Goal: Obtain resource: Download file/media

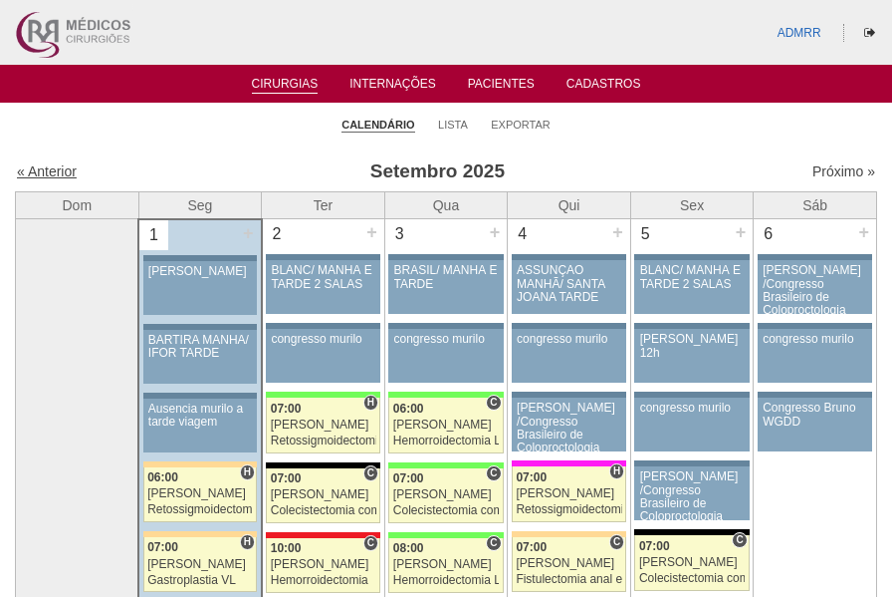
click at [44, 171] on link "« Anterior" at bounding box center [47, 171] width 60 height 16
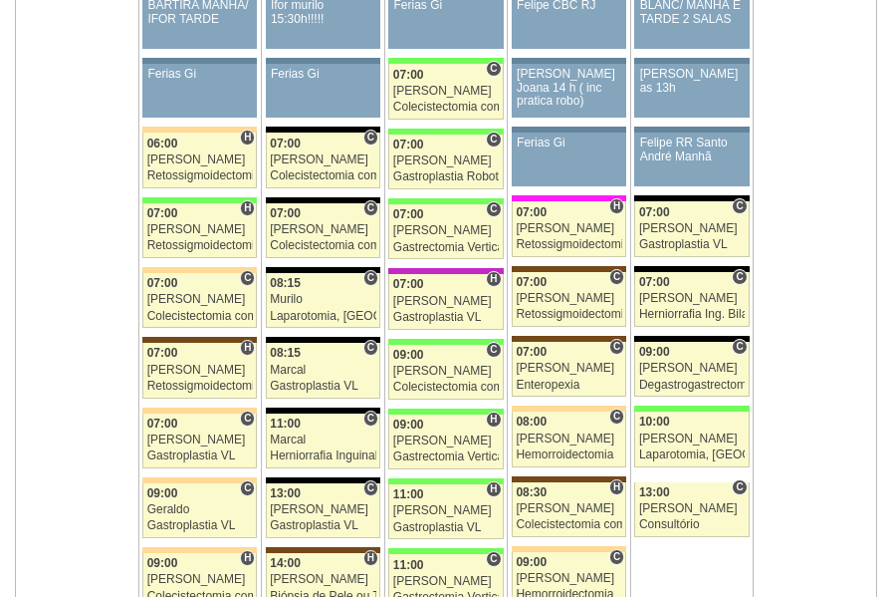
scroll to position [1195, 0]
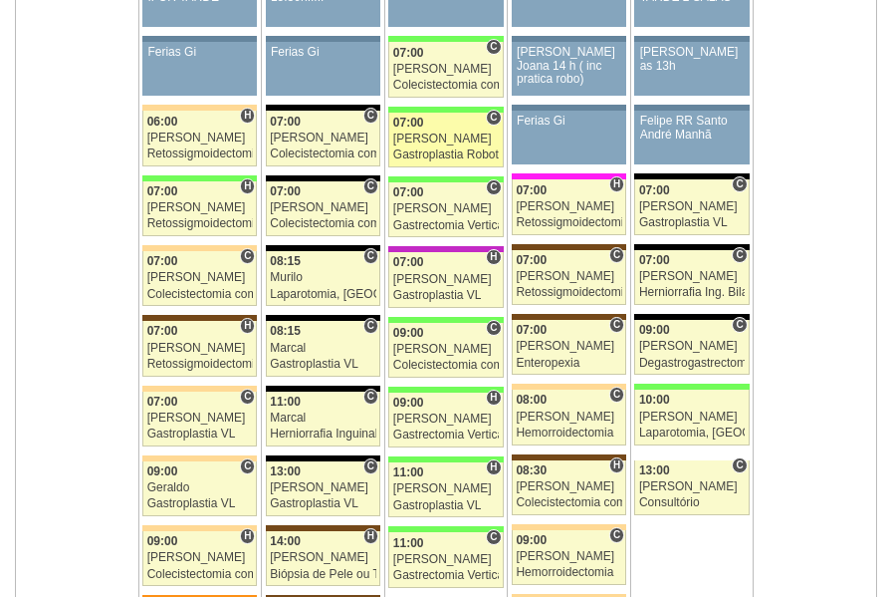
click at [417, 138] on div "Nathan" at bounding box center [446, 138] width 106 height 13
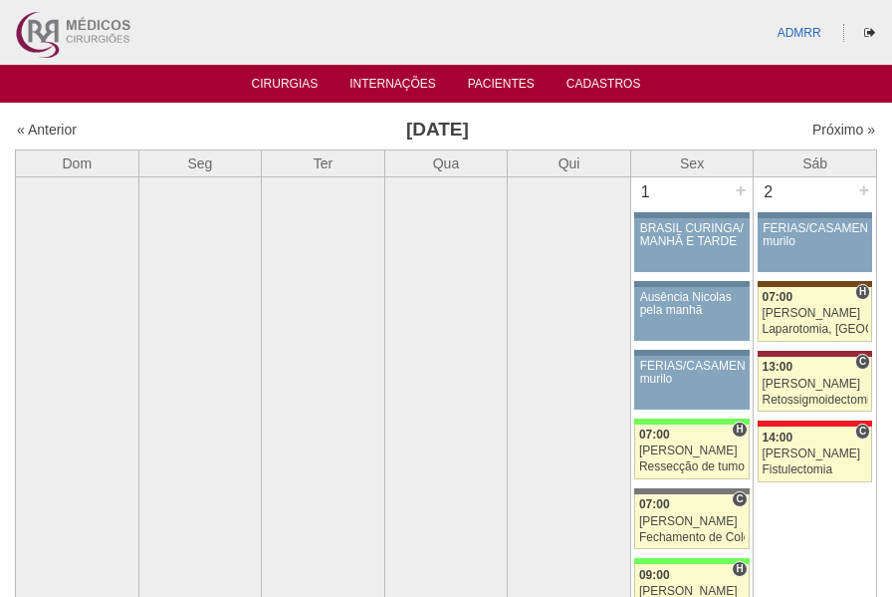
scroll to position [1195, 0]
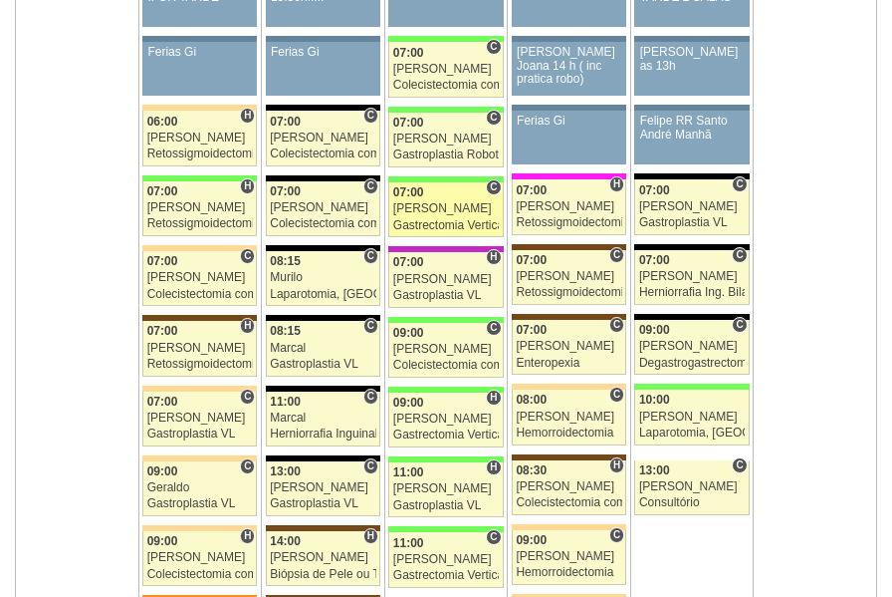
click at [424, 219] on div "Gastrectomia Vertical" at bounding box center [446, 225] width 106 height 13
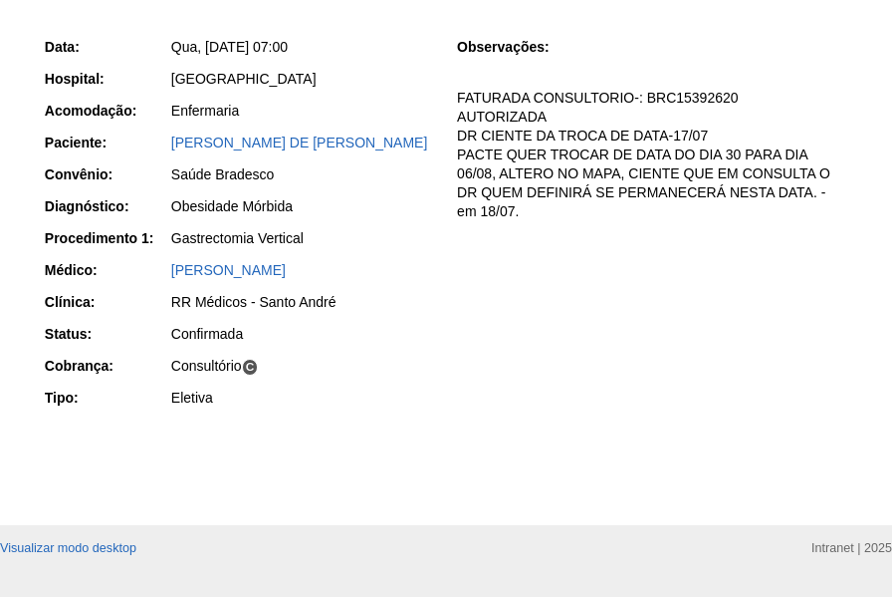
scroll to position [240, 0]
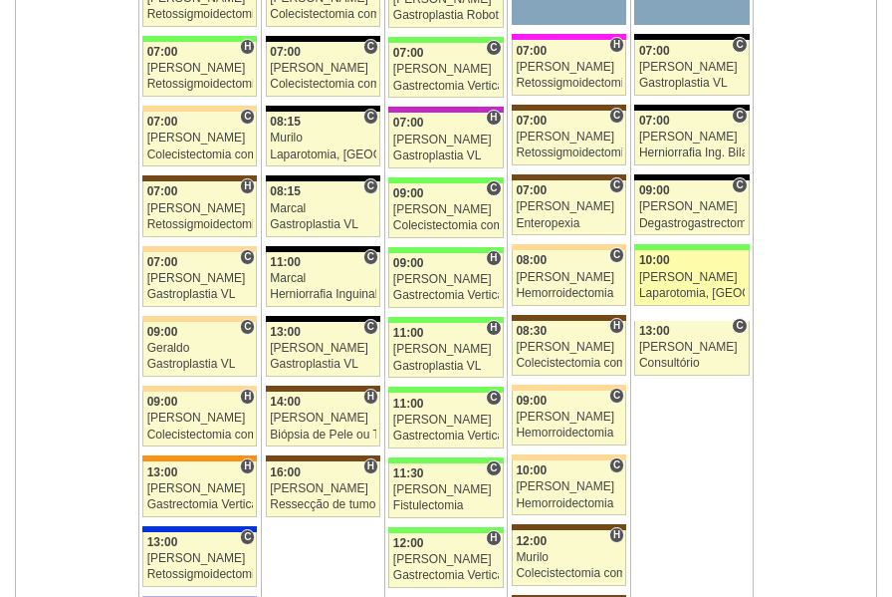
scroll to position [1394, 0]
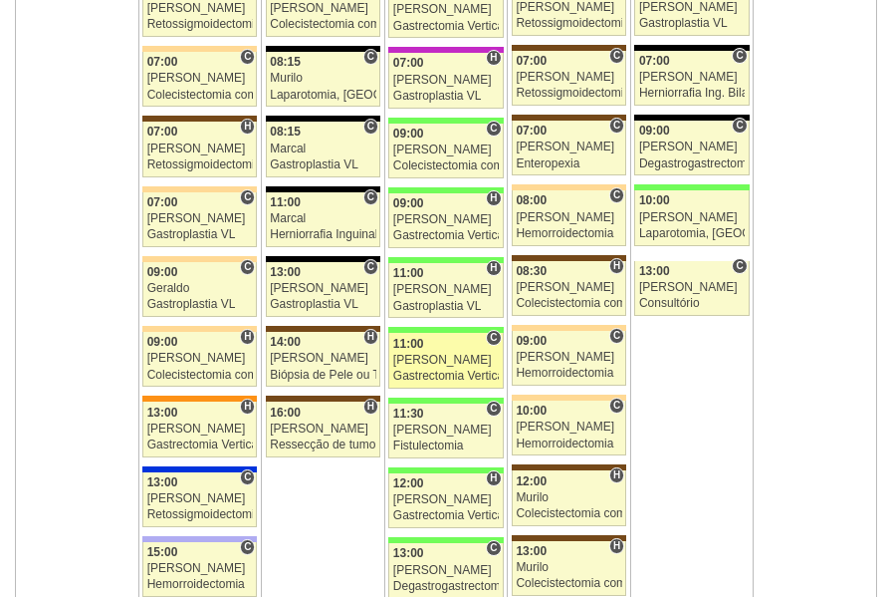
click at [436, 372] on div "Gastrectomia Vertical" at bounding box center [446, 375] width 106 height 13
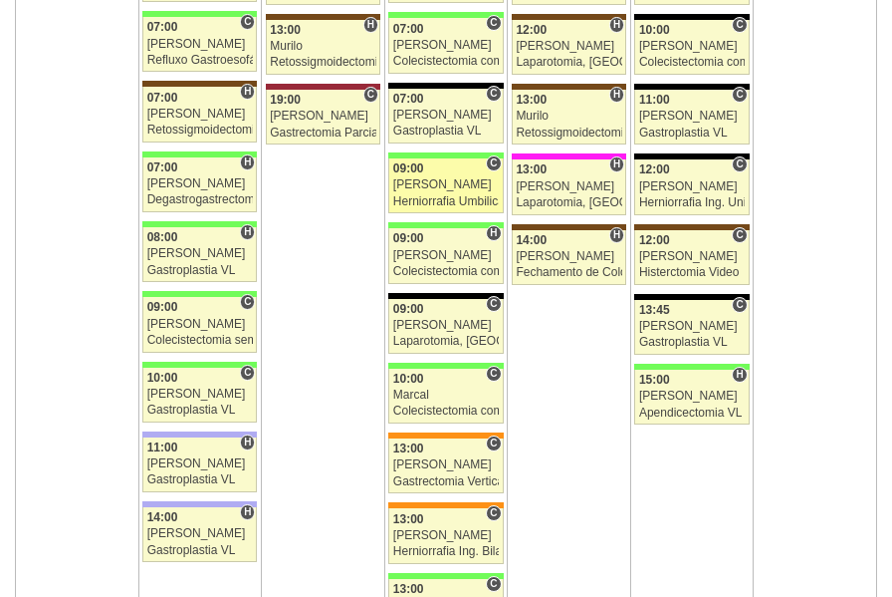
scroll to position [3486, 0]
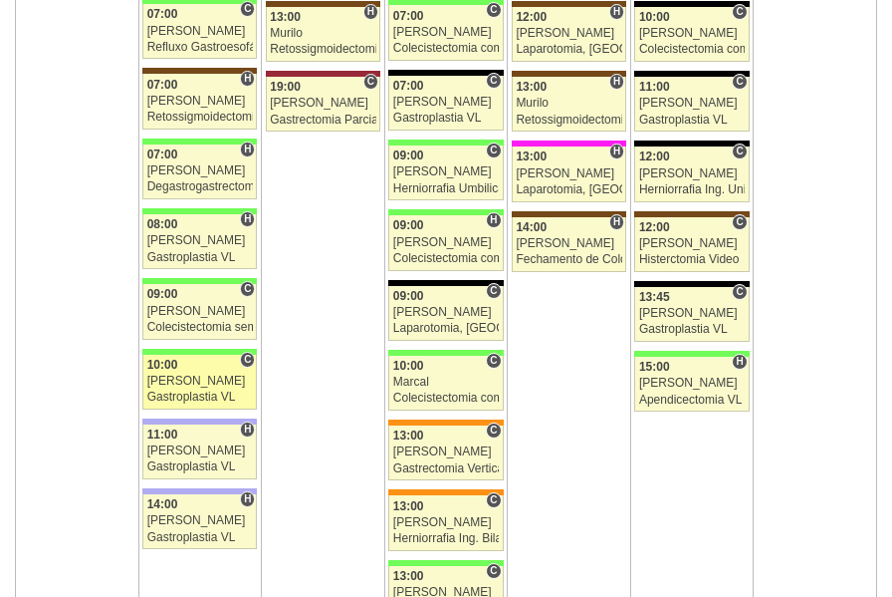
click at [179, 378] on div "Paulo Regina" at bounding box center [200, 380] width 106 height 13
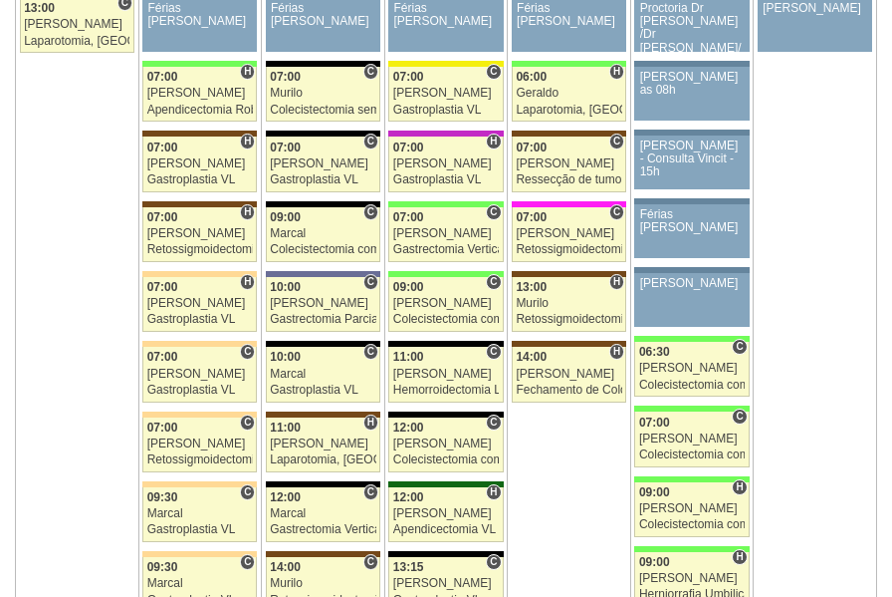
scroll to position [4482, 0]
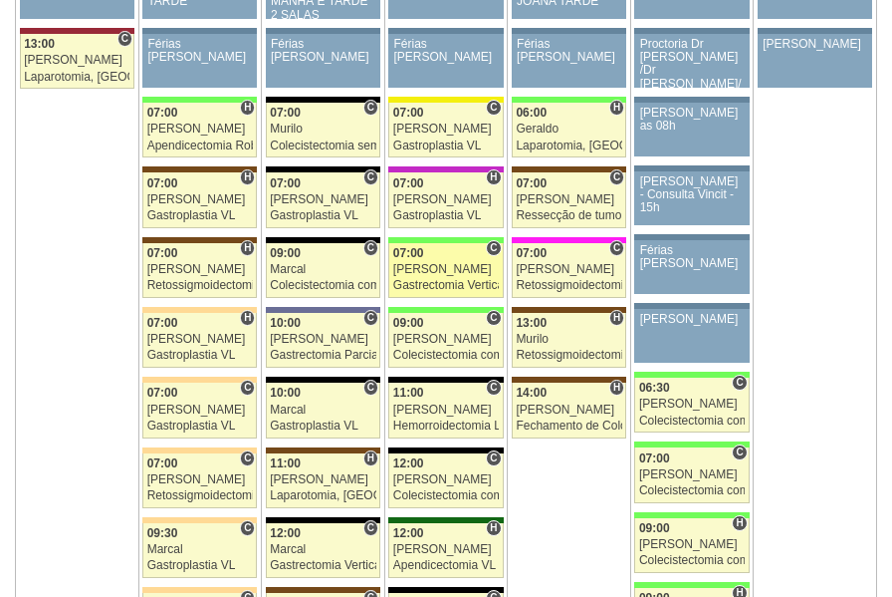
click at [424, 270] on div "[PERSON_NAME]" at bounding box center [446, 269] width 106 height 13
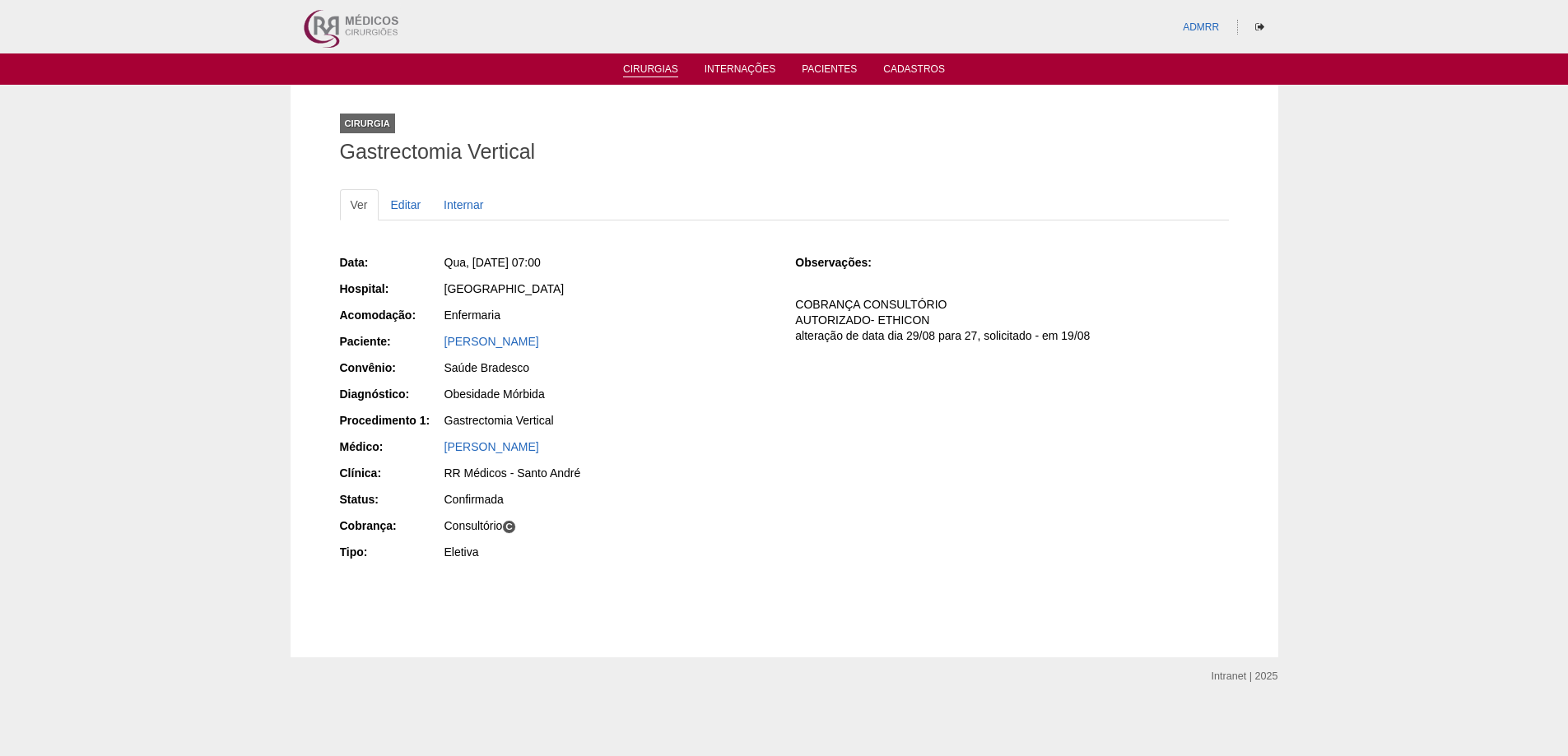
click at [644, 62] on li "Cirurgias" at bounding box center [651, 69] width 79 height 13
click at [651, 68] on link "Cirurgias" at bounding box center [651, 70] width 55 height 14
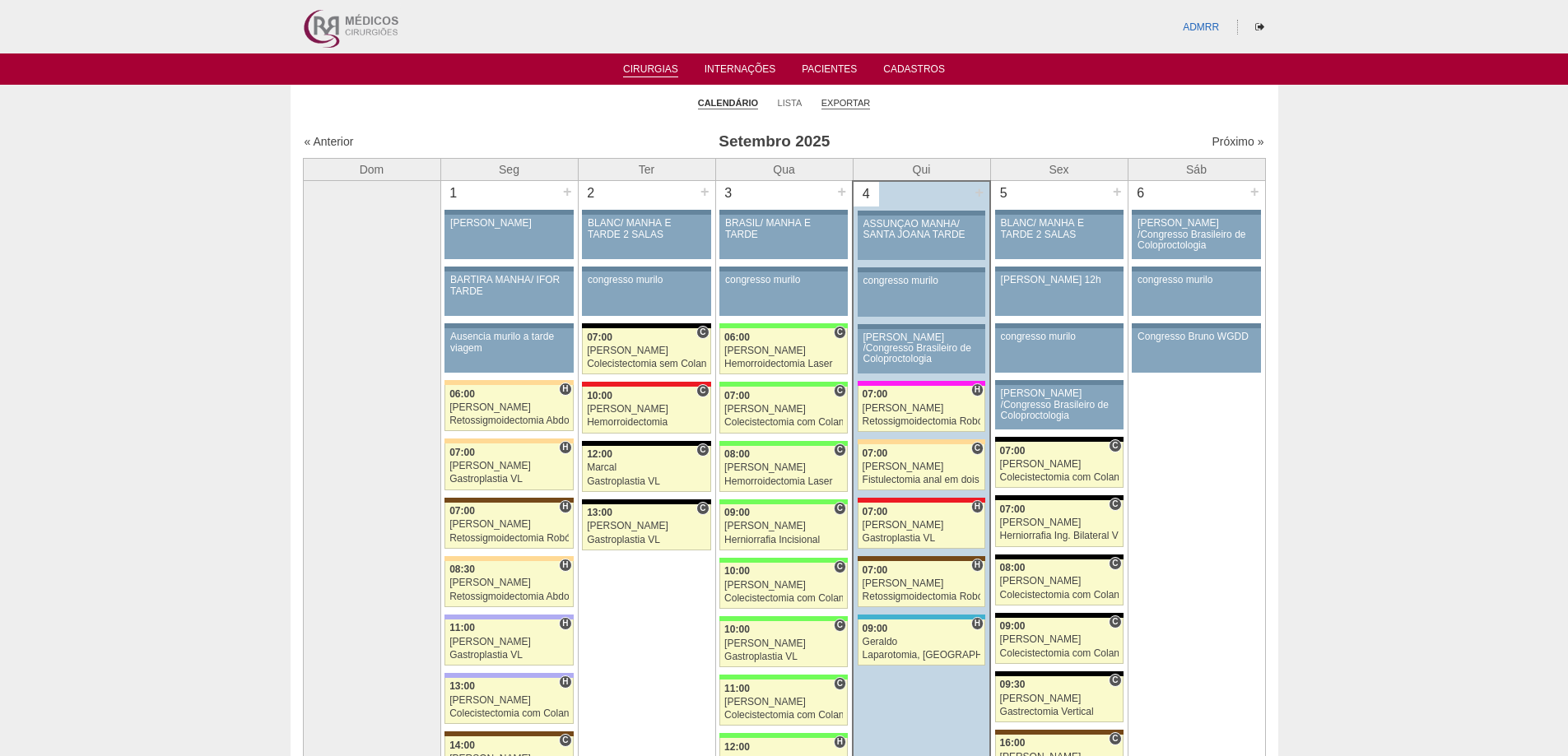
click at [849, 100] on link "Exportar" at bounding box center [846, 103] width 50 height 12
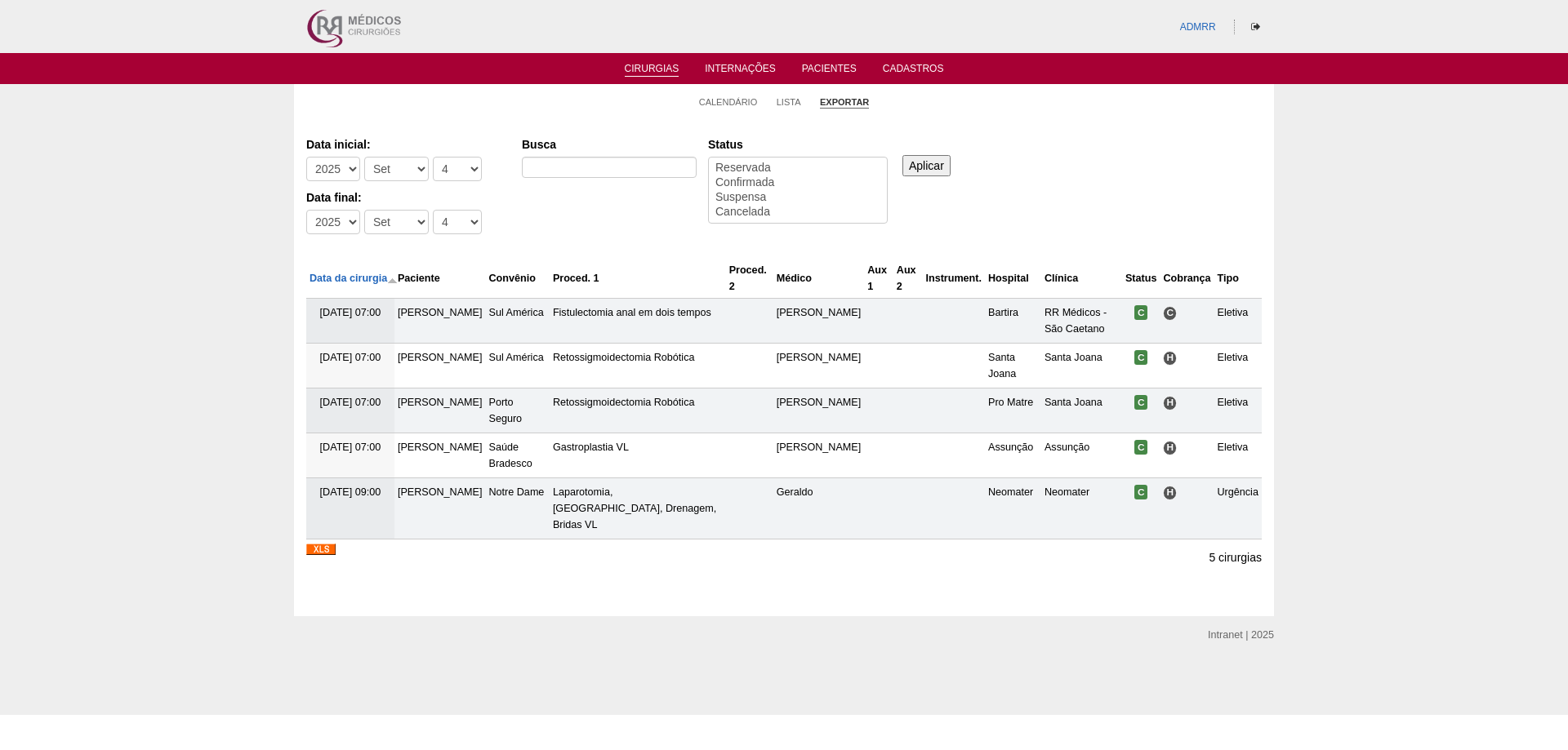
select select
drag, startPoint x: 464, startPoint y: 164, endPoint x: 457, endPoint y: 176, distance: 13.9
click at [464, 163] on select "-Dia 1 2 3 4 5 6 7 8 9 10 11 12 13 14 15 16 17 18 19 20 21 22 23 24 25 26 27 28…" at bounding box center [458, 169] width 49 height 25
select select "1"
click at [433, 157] on select "-Dia 1 2 3 4 5 6 7 8 9 10 11 12 13 14 15 16 17 18 19 20 21 22 23 24 25 26 27 28…" at bounding box center [458, 169] width 49 height 25
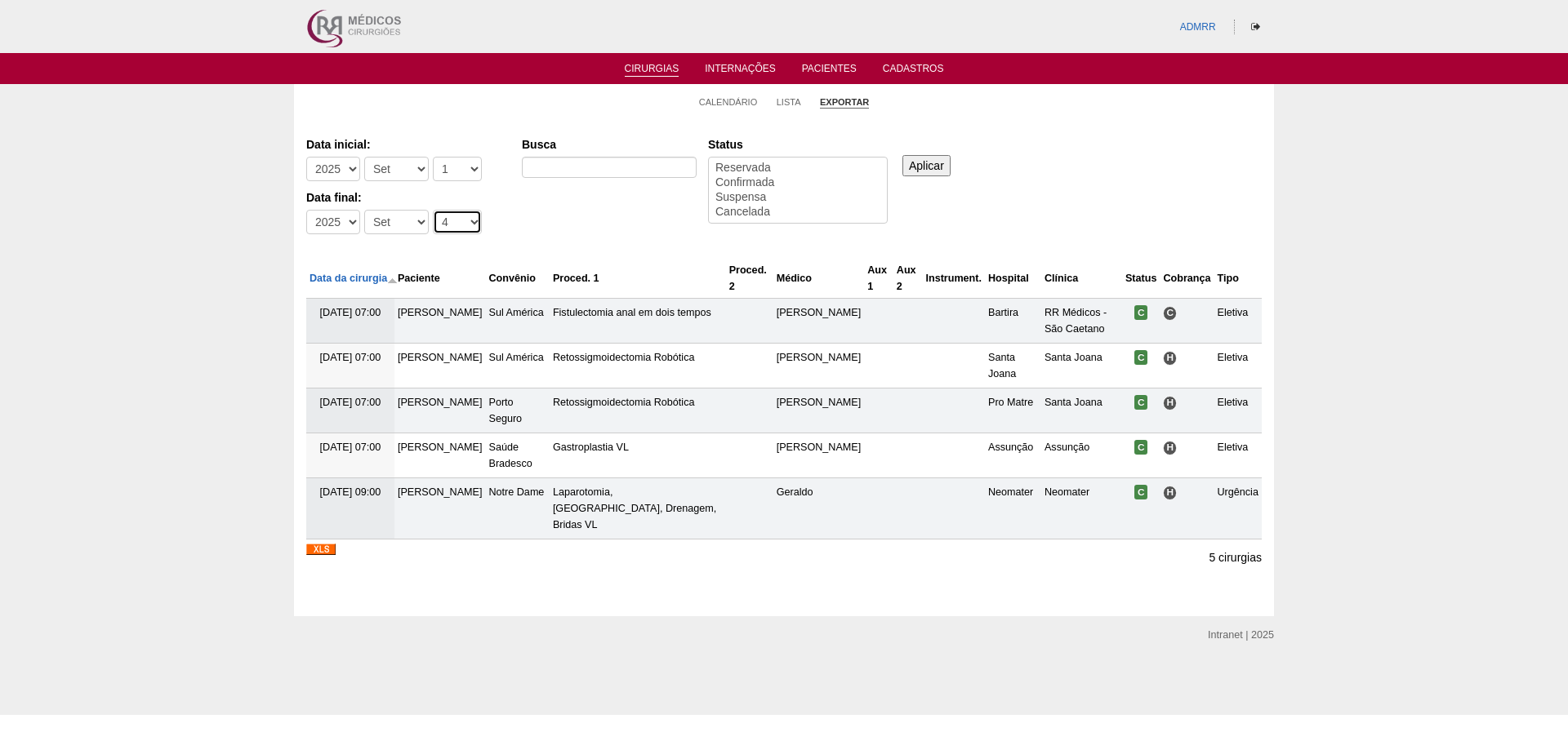
click at [465, 218] on select "-Dia 1 2 3 4 5 6 7 8 9 10 11 12 13 14 15 16 17 18 19 20 21 22 23 24 25 26 27 28…" at bounding box center [458, 222] width 49 height 25
select select "31"
click at [433, 210] on select "-Dia 1 2 3 4 5 6 7 8 9 10 11 12 13 14 15 16 17 18 19 20 21 22 23 24 25 26 27 28…" at bounding box center [458, 222] width 49 height 25
click at [652, 165] on input "Busca" at bounding box center [609, 167] width 175 height 21
type input "BLANC"
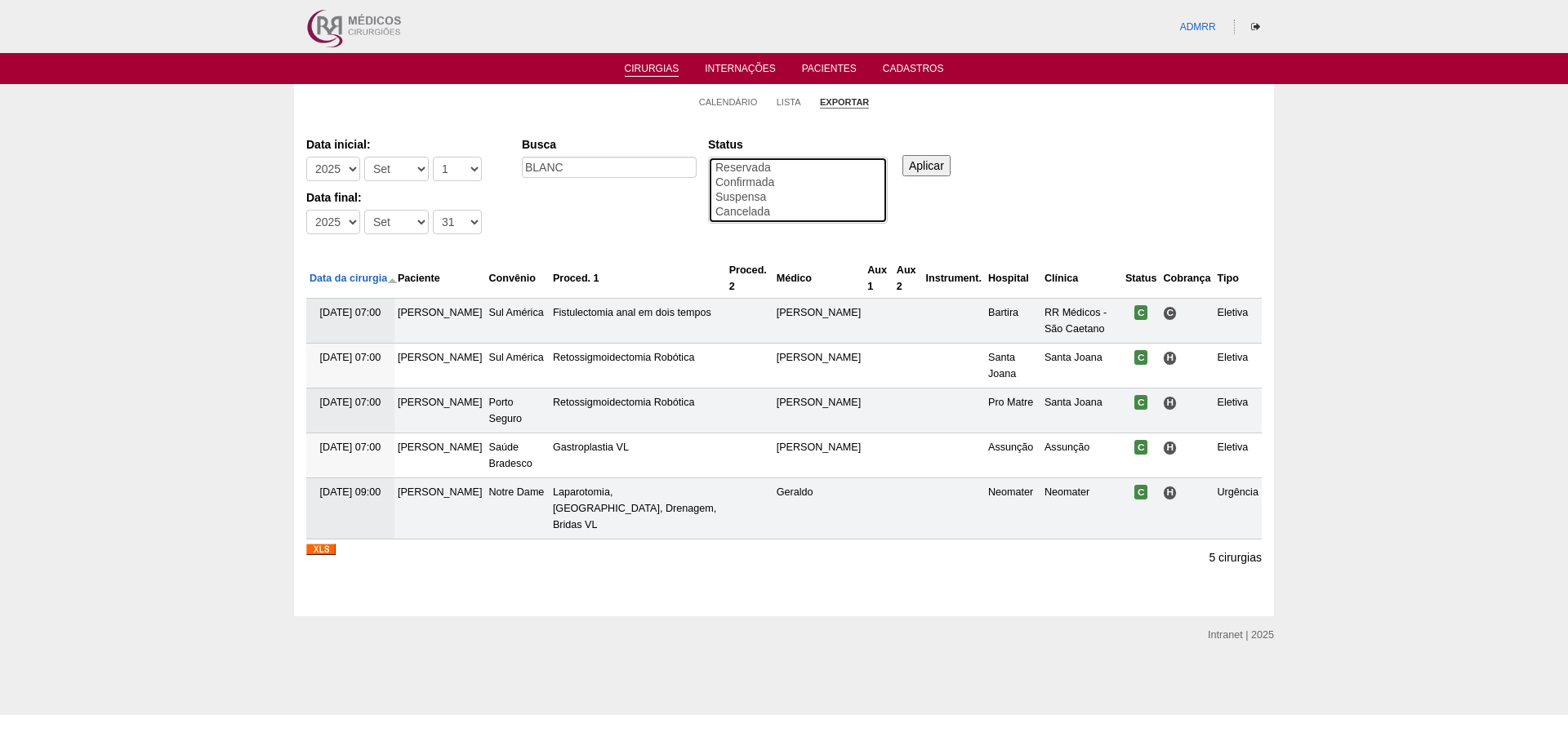
select select "conf"
click at [759, 184] on option "Confirmada" at bounding box center [797, 183] width 168 height 15
click at [910, 168] on input "Aplicar" at bounding box center [926, 166] width 48 height 21
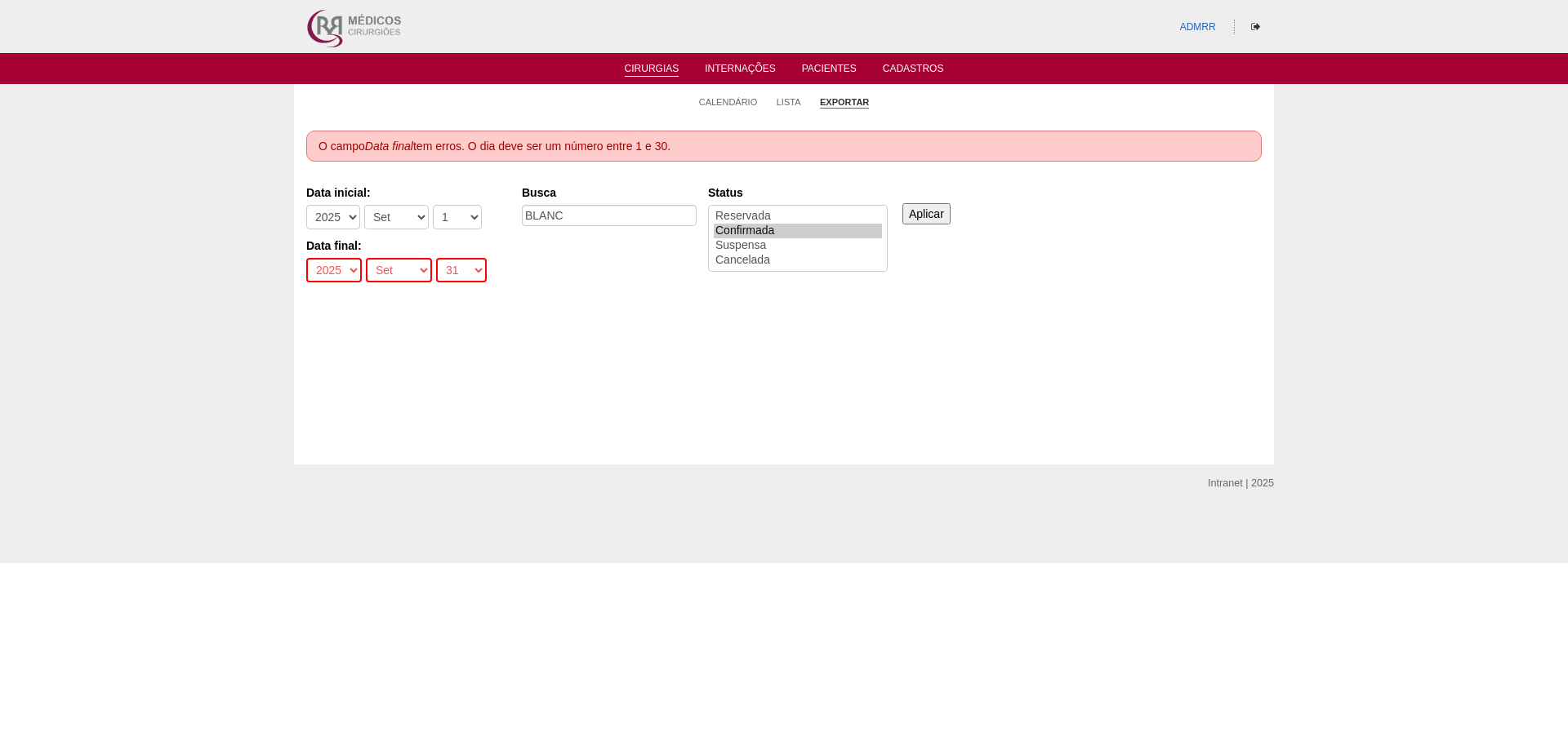
click at [478, 263] on div "-Dia 1 2 3 4 5 6 7 8 9 10 11 12 13 14 15 16 17 18 19 20 21 22 23 24 25 26 27 28…" at bounding box center [463, 275] width 55 height 33
click at [472, 262] on select "-Dia 1 2 3 4 5 6 7 8 9 10 11 12 13 14 15 16 17 18 19 20 21 22 23 24 25 26 27 28…" at bounding box center [462, 270] width 51 height 25
select select "30"
click at [436, 258] on select "-Dia 1 2 3 4 5 6 7 8 9 10 11 12 13 14 15 16 17 18 19 20 21 22 23 24 25 26 27 28…" at bounding box center [462, 270] width 51 height 25
click at [411, 216] on select "-Mês [PERSON_NAME] Mar Abr Mai Jun [DATE] Ago Set Out Nov Dez" at bounding box center [396, 217] width 65 height 25
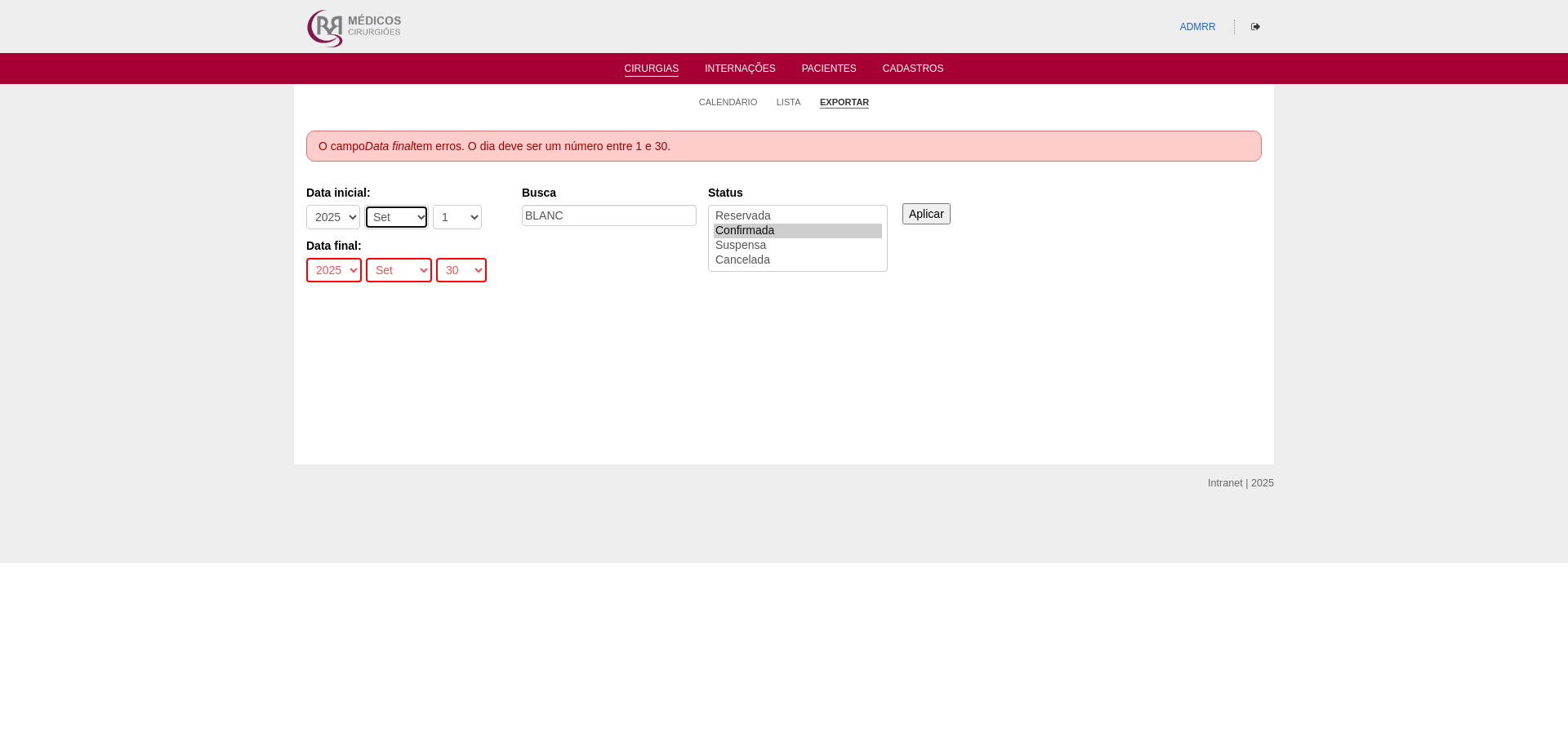
select select "8"
click at [364, 205] on select "-Mês [PERSON_NAME] Mar Abr Mai Jun [DATE] Ago Set Out Nov Dez" at bounding box center [396, 217] width 65 height 25
click at [408, 275] on select "-Mês [PERSON_NAME] Mar Abr Mai Jun [DATE] Ago Set Out Nov Dez" at bounding box center [399, 270] width 66 height 25
select select "8"
click at [366, 258] on select "-Mês Jan Fev Mar Abr Mai Jun Jul Ago Set Out Nov Dez" at bounding box center [399, 270] width 66 height 25
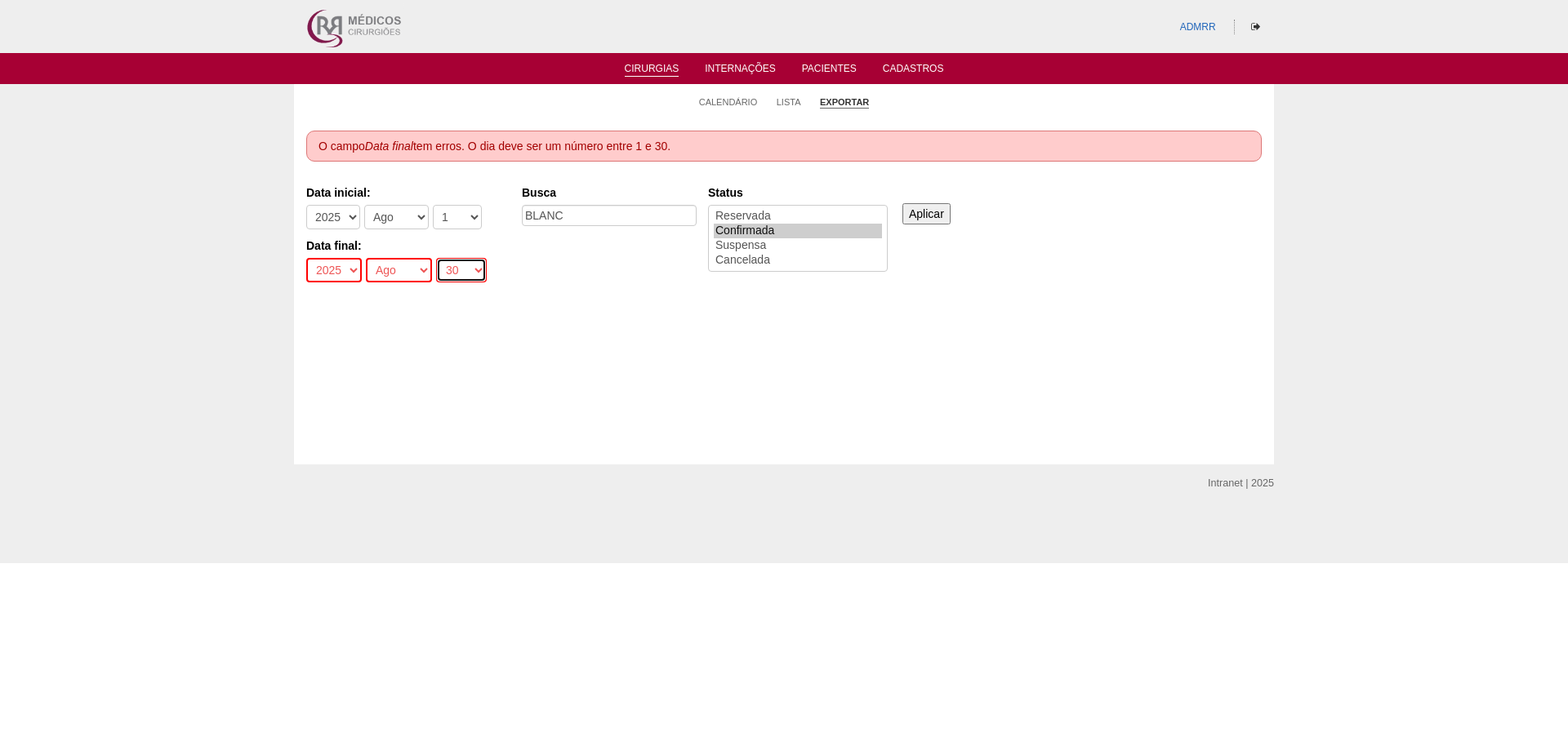
click at [473, 270] on select "-Dia 1 2 3 4 5 6 7 8 9 10 11 12 13 14 15 16 17 18 19 20 21 22 23 24 25 26 27 28…" at bounding box center [462, 270] width 51 height 25
select select "31"
click at [436, 258] on select "-Dia 1 2 3 4 5 6 7 8 9 10 11 12 13 14 15 16 17 18 19 20 21 22 23 24 25 26 27 28…" at bounding box center [462, 270] width 51 height 25
click at [936, 213] on input "Aplicar" at bounding box center [926, 214] width 48 height 21
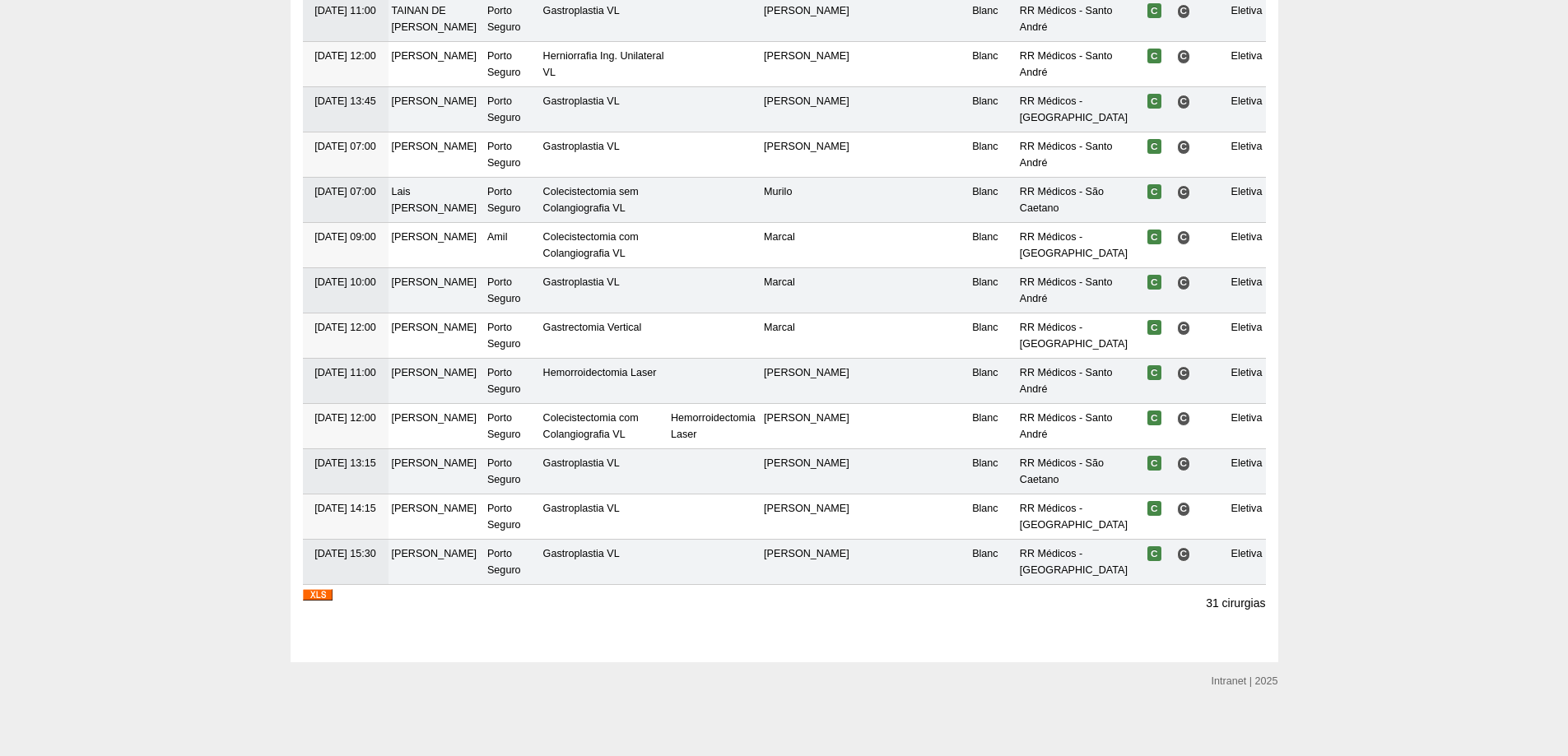
scroll to position [1372, 0]
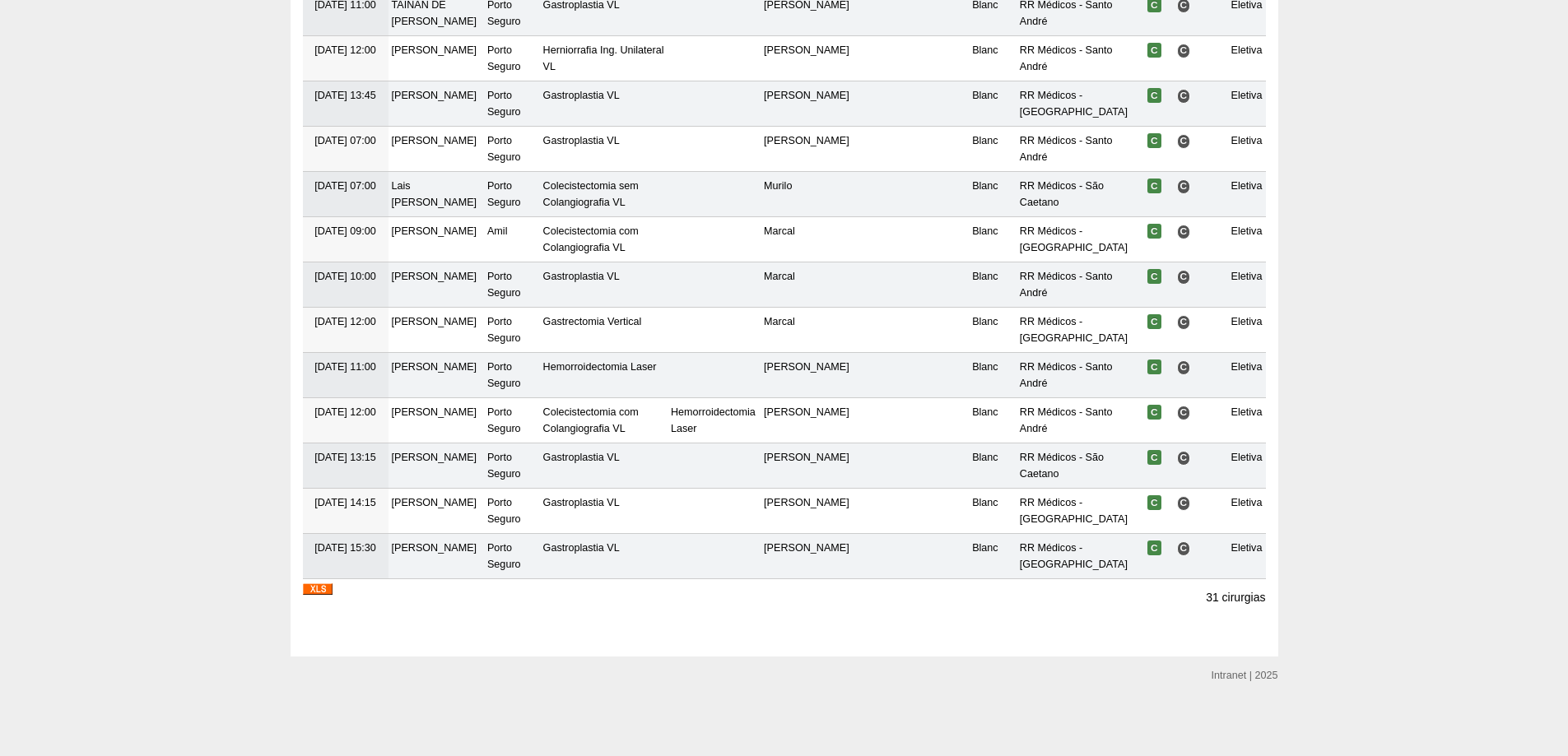
click at [320, 589] on img at bounding box center [317, 589] width 30 height 12
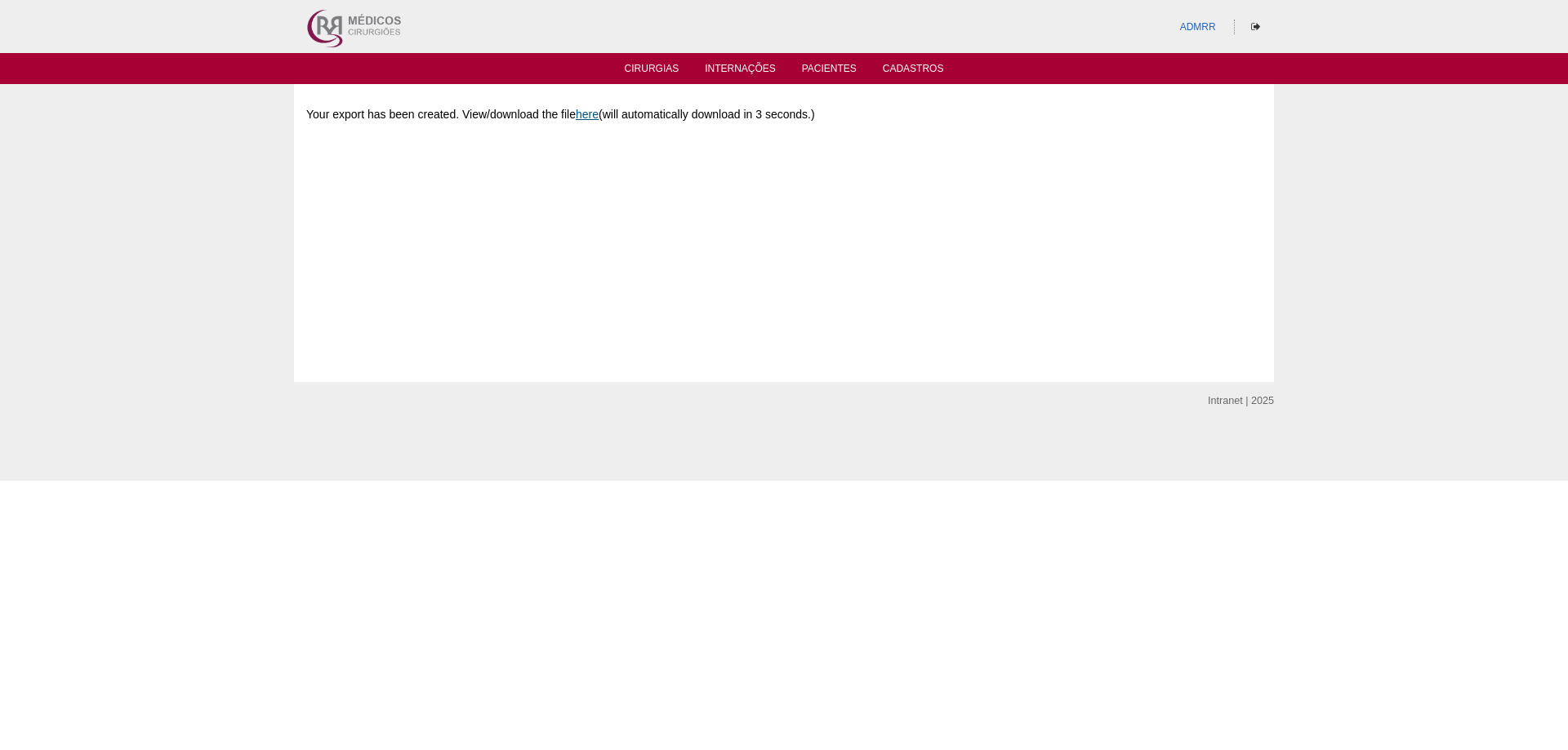
click at [595, 118] on link "here" at bounding box center [587, 114] width 23 height 13
click at [653, 72] on link "Cirurgias" at bounding box center [652, 70] width 55 height 14
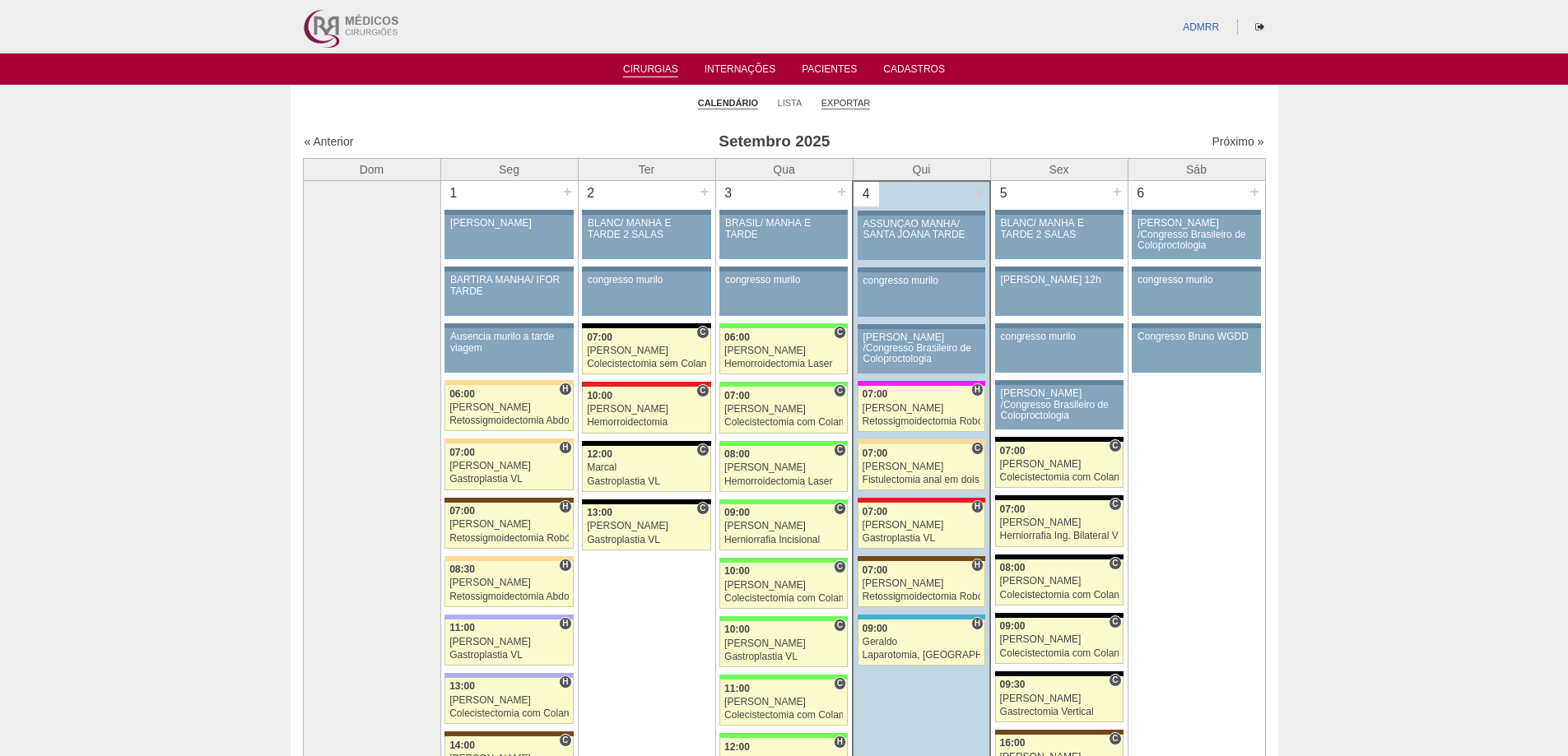
click at [856, 102] on link "Exportar" at bounding box center [846, 103] width 50 height 12
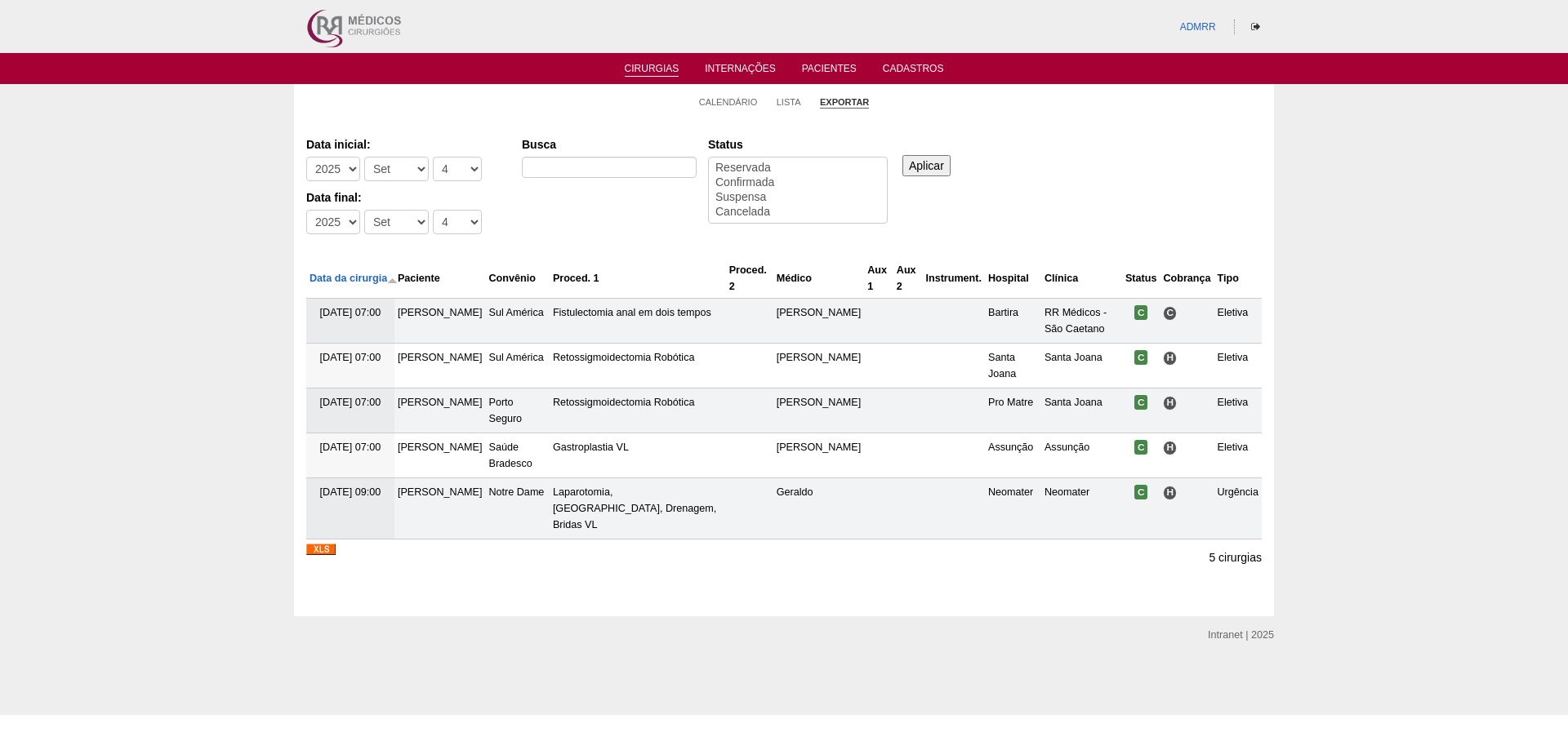
select select
click at [414, 168] on select "-Mês Jan Fev Mar Abr Mai Jun Jul Ago Set Out Nov Dez" at bounding box center [396, 169] width 65 height 25
select select "8"
click at [364, 157] on select "-Mês Jan Fev Mar Abr Mai Jun Jul Ago Set Out Nov Dez" at bounding box center [396, 169] width 65 height 25
click at [411, 221] on select "-Mês Jan Fev Mar Abr Mai Jun Jul Ago Set Out Nov Dez" at bounding box center [396, 222] width 65 height 25
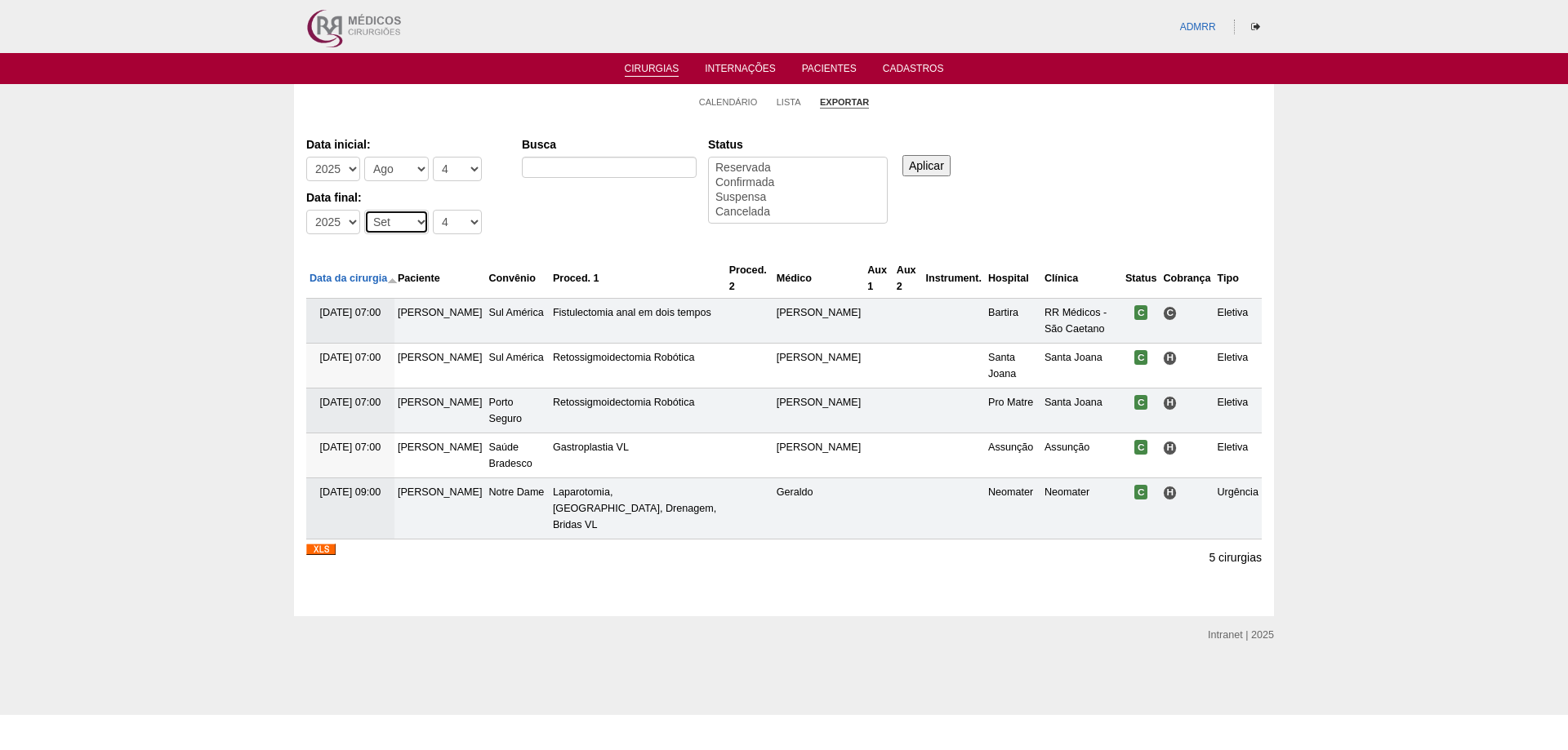
select select "8"
click at [364, 210] on select "-Mês Jan Fev Mar Abr Mai Jun Jul Ago Set Out Nov Dez" at bounding box center [396, 222] width 65 height 25
click at [467, 160] on select "-Dia 1 2 3 4 5 6 7 8 9 10 11 12 13 14 15 16 17 18 19 20 21 22 23 24 25 26 27 28…" at bounding box center [458, 169] width 49 height 25
select select "1"
click at [433, 157] on select "-Dia 1 2 3 4 5 6 7 8 9 10 11 12 13 14 15 16 17 18 19 20 21 22 23 24 25 26 27 28…" at bounding box center [458, 169] width 49 height 25
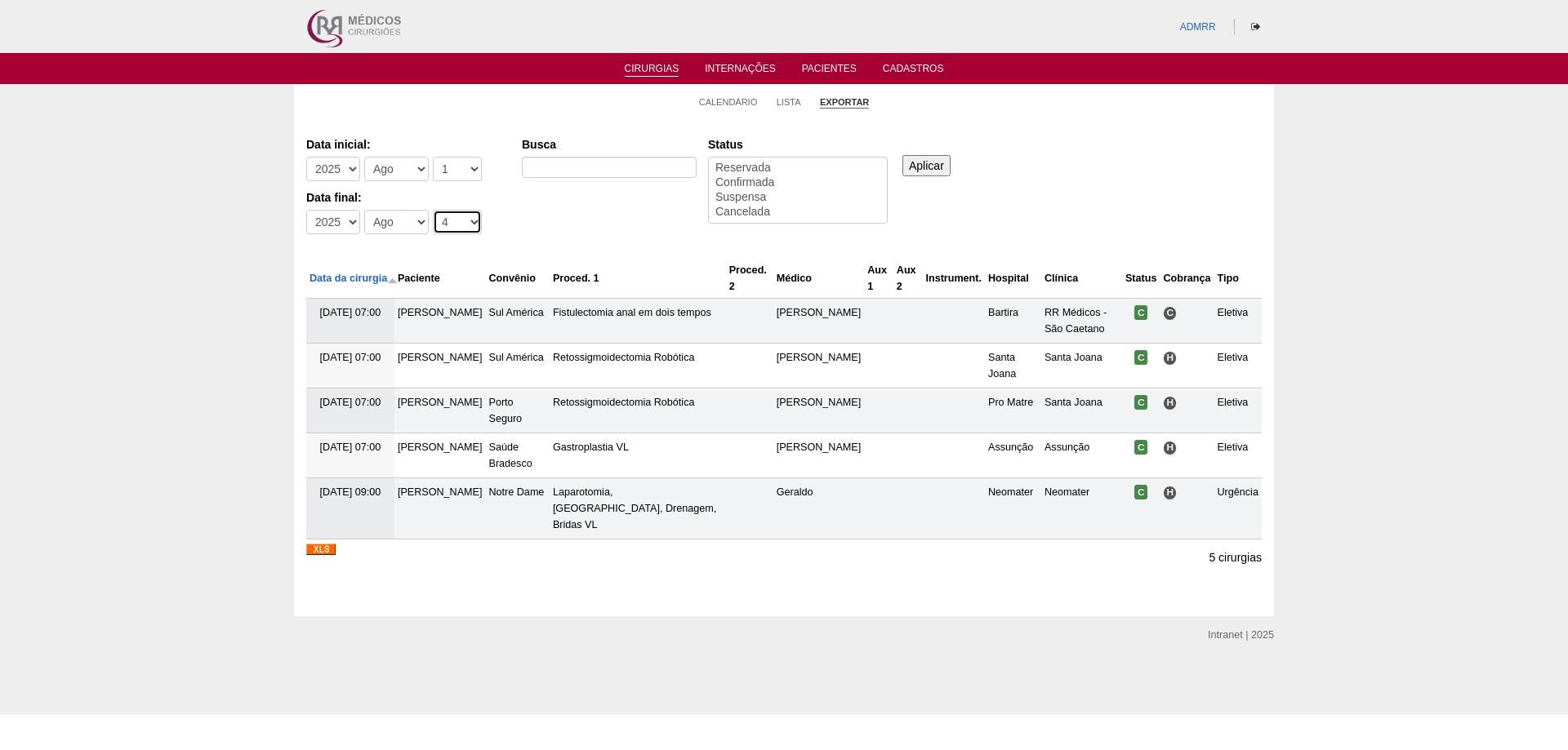
click at [459, 218] on select "-Dia 1 2 3 4 5 6 7 8 9 10 11 12 13 14 15 16 17 18 19 20 21 22 23 24 25 26 27 28…" at bounding box center [458, 222] width 49 height 25
select select "31"
click at [433, 210] on select "-Dia 1 2 3 4 5 6 7 8 9 10 11 12 13 14 15 16 17 18 19 20 21 22 23 24 25 26 27 28…" at bounding box center [458, 222] width 49 height 25
select select "conf"
click at [764, 178] on option "Confirmada" at bounding box center [797, 183] width 168 height 15
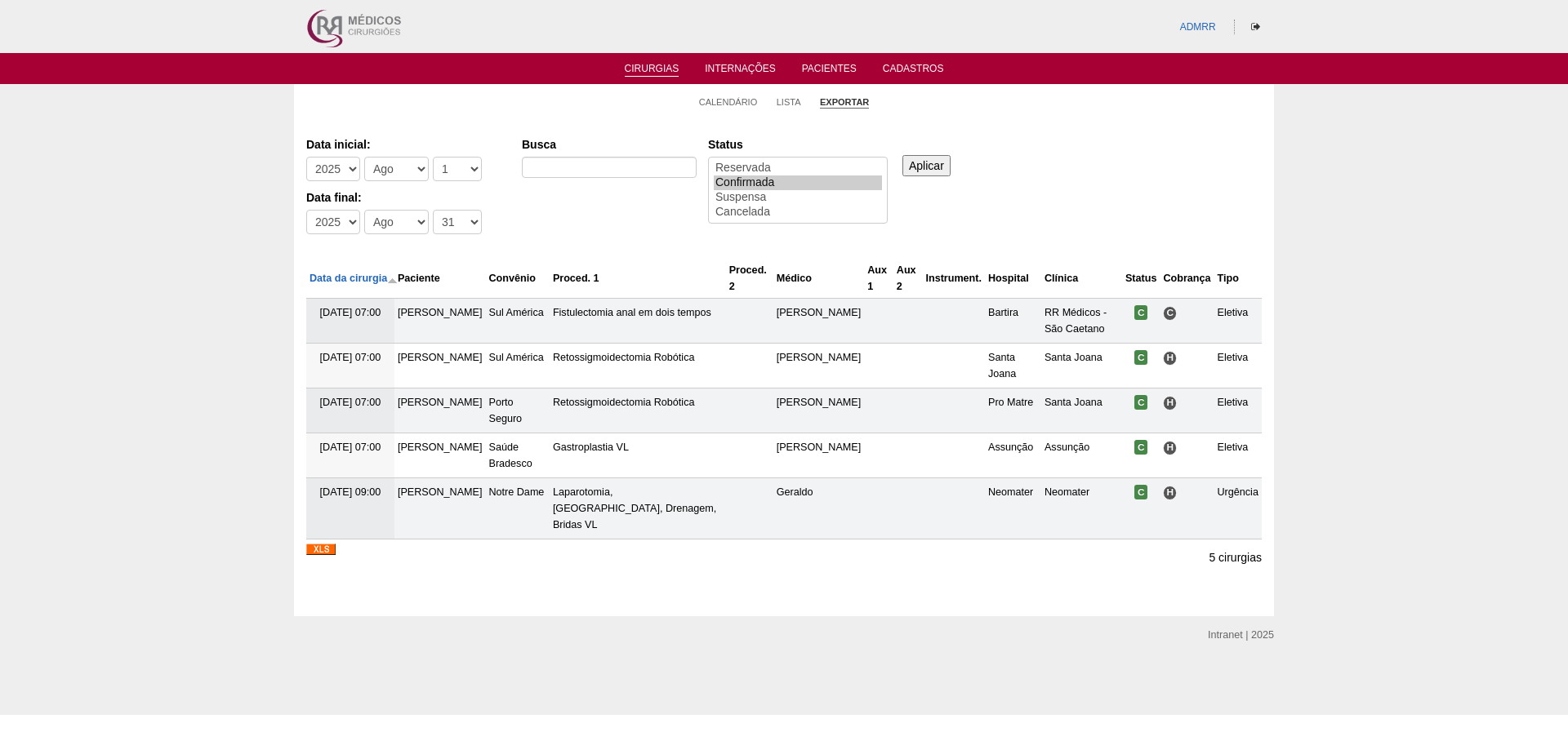
click at [925, 161] on input "Aplicar" at bounding box center [926, 166] width 48 height 21
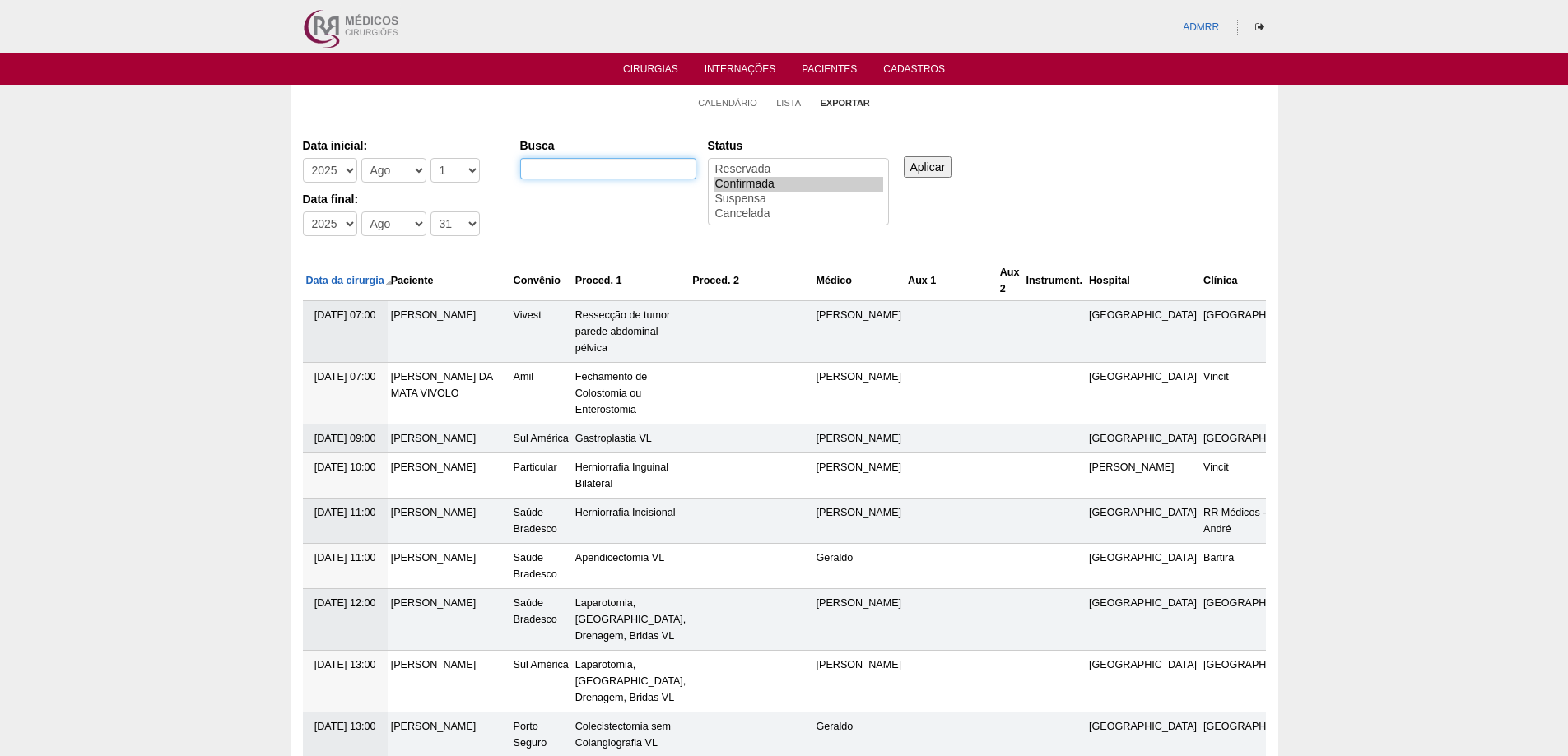
click at [580, 178] on input "Busca" at bounding box center [608, 169] width 176 height 21
type input "ASSUNÇÃO"
click at [926, 169] on input "Aplicar" at bounding box center [927, 167] width 49 height 21
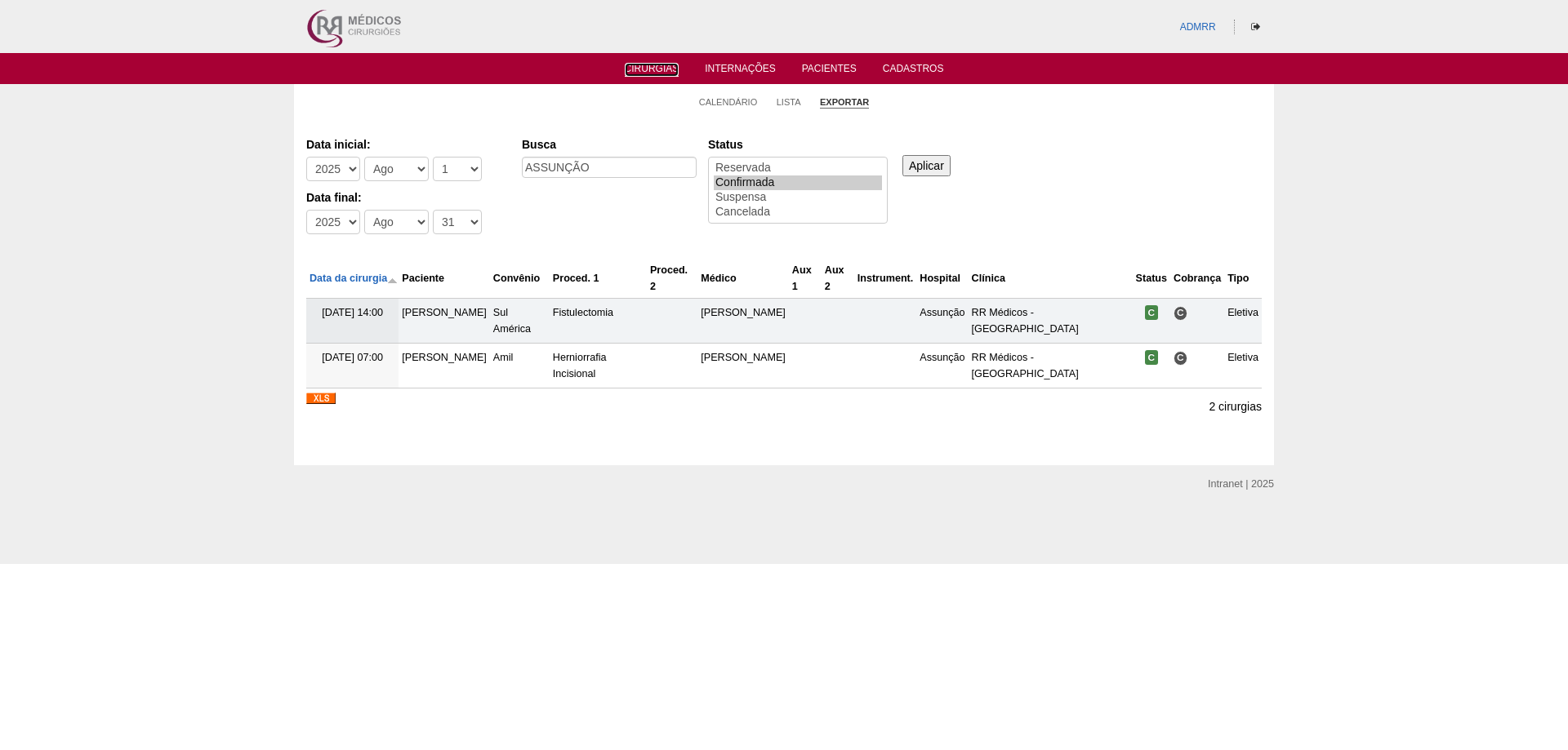
click at [651, 62] on li "Cirurgias" at bounding box center [652, 68] width 78 height 13
click at [652, 69] on link "Cirurgias" at bounding box center [652, 70] width 55 height 14
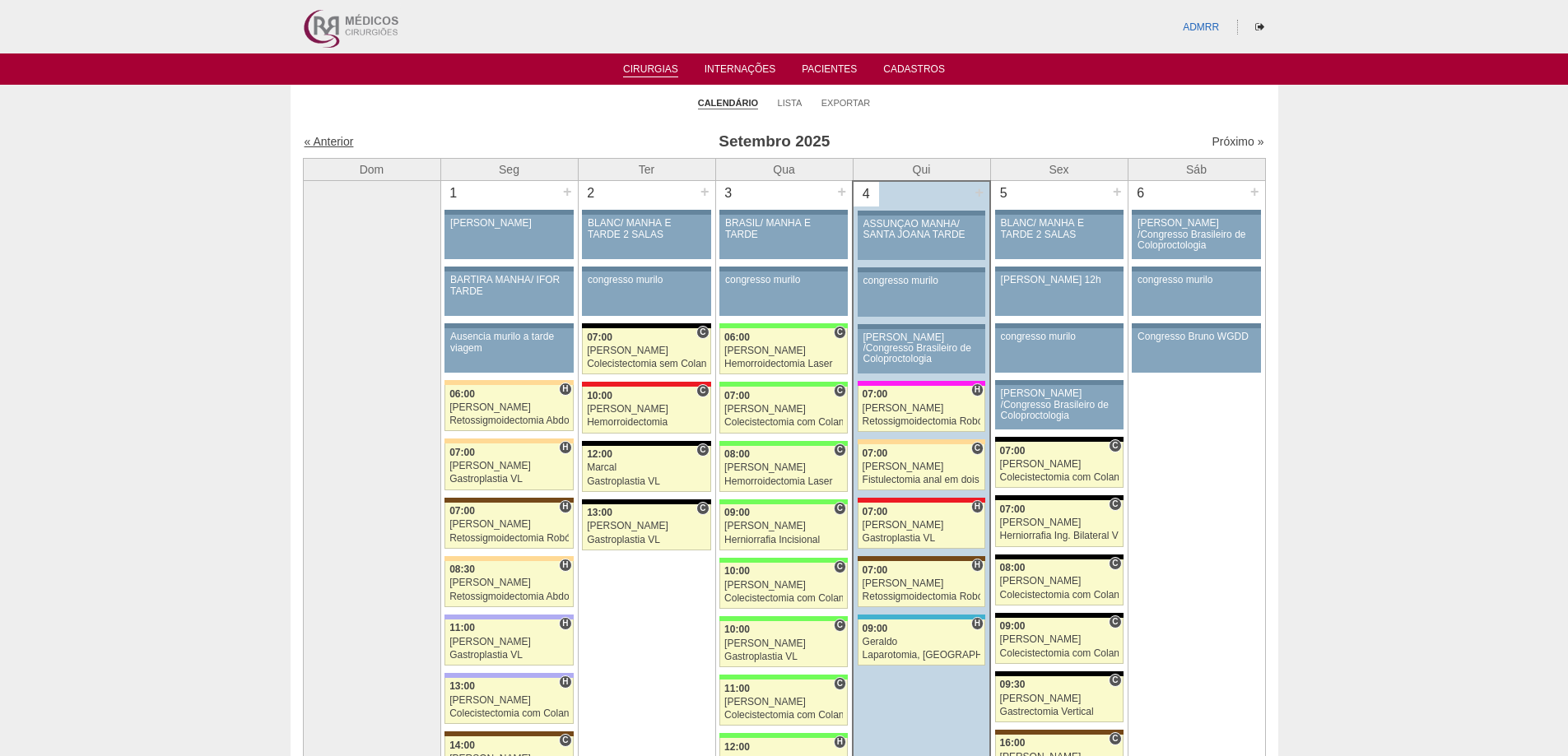
click at [338, 137] on link "« Anterior" at bounding box center [329, 141] width 50 height 13
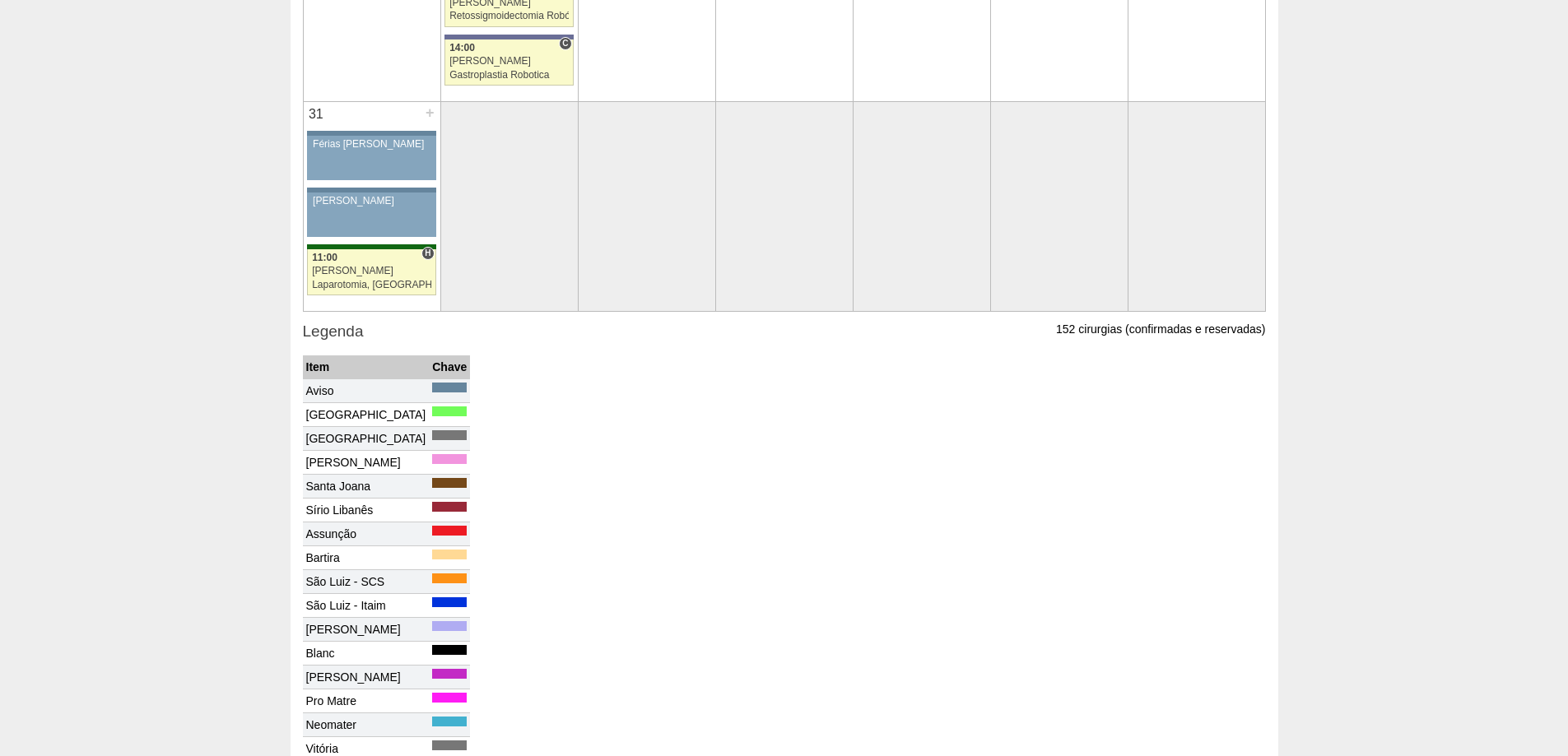
scroll to position [4608, 0]
